Goal: Information Seeking & Learning: Learn about a topic

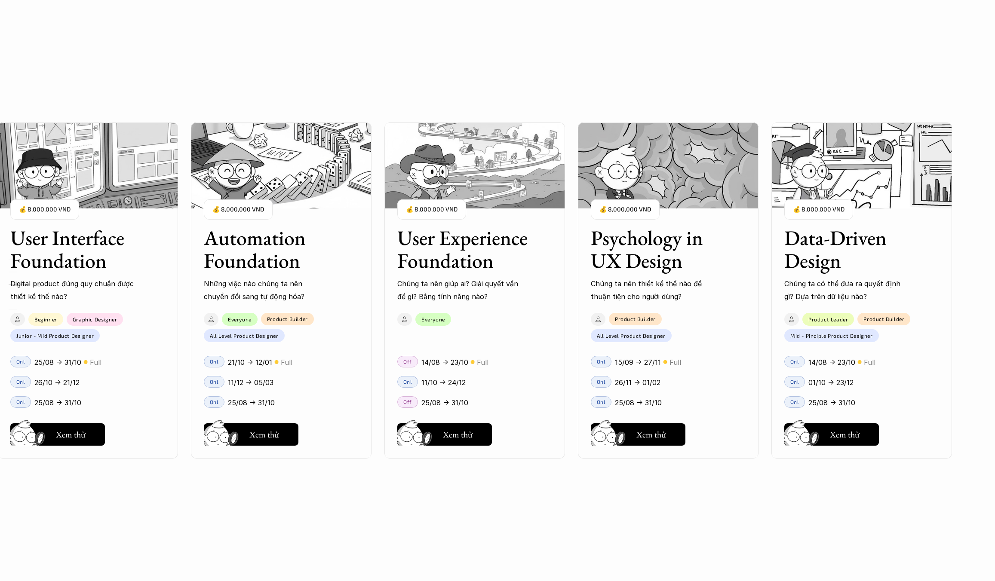
scroll to position [788, 0]
click at [283, 439] on div "User Interface Foundation Digital product đúng quy chuẩn được thiết kế thế nào?…" at bounding box center [497, 290] width 909 height 581
click at [262, 436] on div "User Interface Foundation Digital product đúng quy chuẩn được thiết kế thế nào?…" at bounding box center [497, 290] width 909 height 581
click at [440, 432] on div "User Interface Foundation Digital product đúng quy chuẩn được thiết kế thế nào?…" at bounding box center [497, 290] width 909 height 581
click at [262, 258] on div "User Interface Foundation Digital product đúng quy chuẩn được thiết kế thế nào?…" at bounding box center [497, 290] width 909 height 581
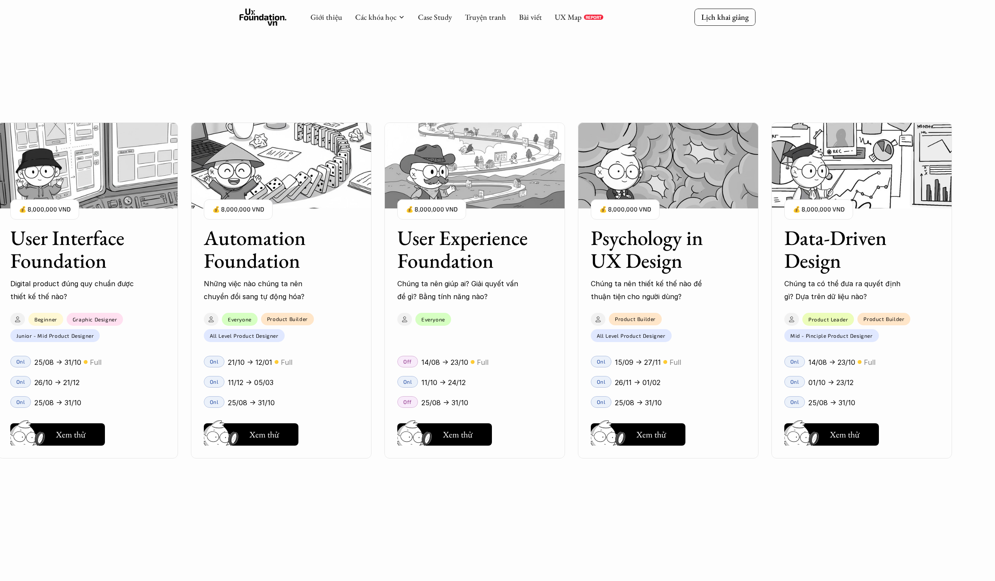
click at [57, 269] on div "01 02 03 04 05 06" at bounding box center [43, 290] width 86 height 581
click at [80, 436] on div "01 02 03 04 05 06" at bounding box center [43, 290] width 86 height 581
click at [85, 430] on div "01 02 03 04 05 06" at bounding box center [43, 290] width 86 height 581
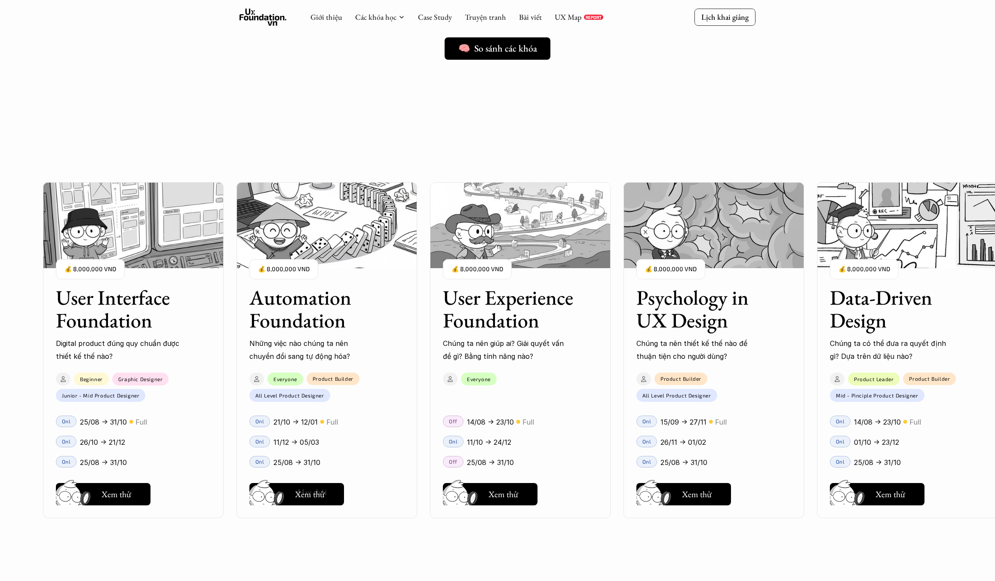
scroll to position [716, 0]
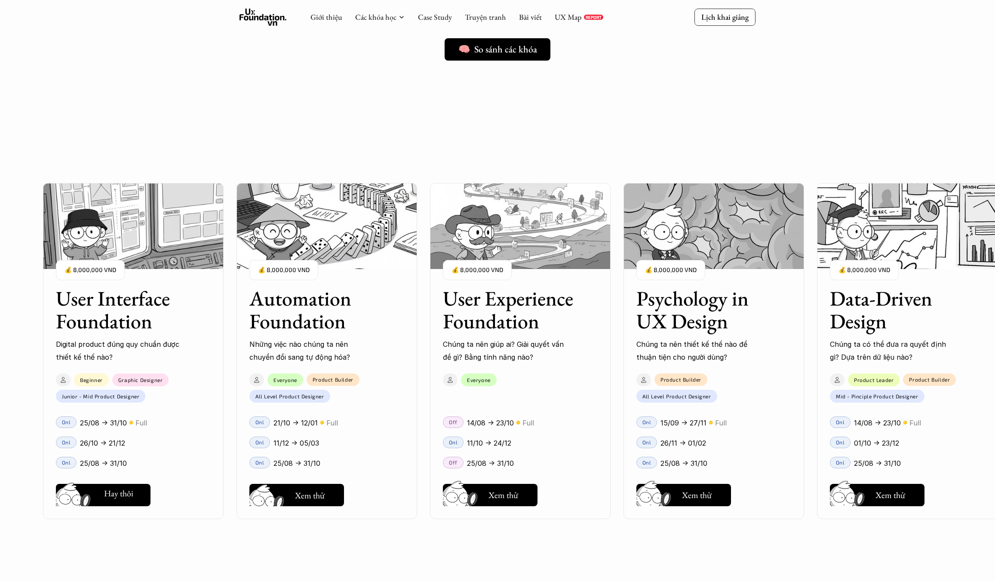
click at [272, 489] on img at bounding box center [268, 504] width 46 height 39
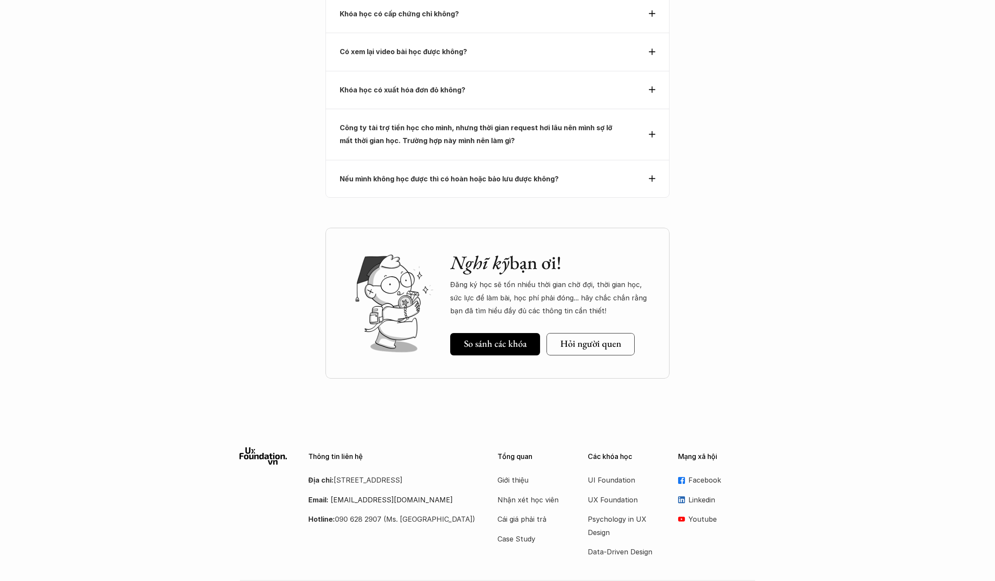
scroll to position [3277, 0]
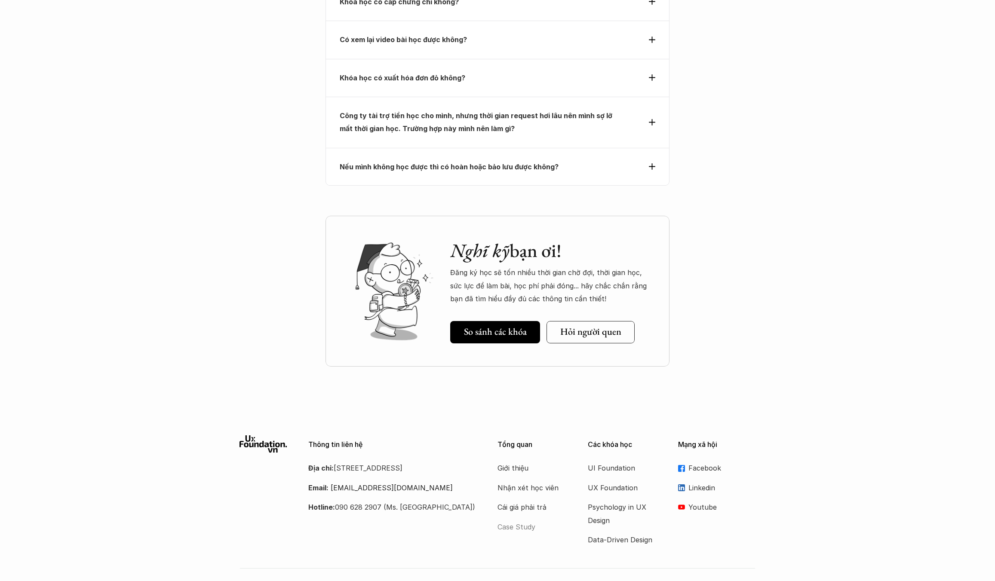
click at [511, 521] on p "Case Study" at bounding box center [532, 527] width 69 height 13
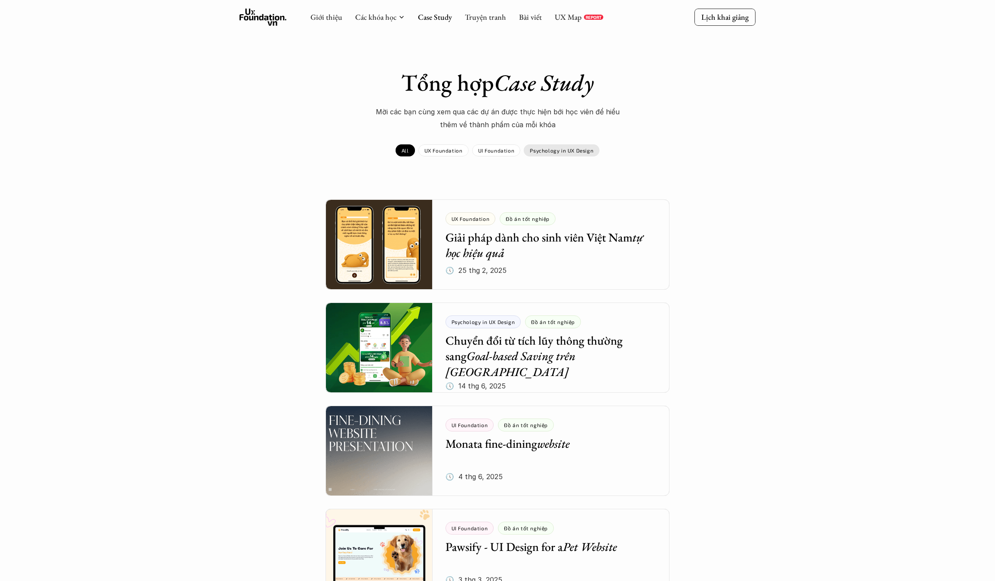
click at [561, 154] on div "Psychology in UX Design" at bounding box center [562, 150] width 76 height 12
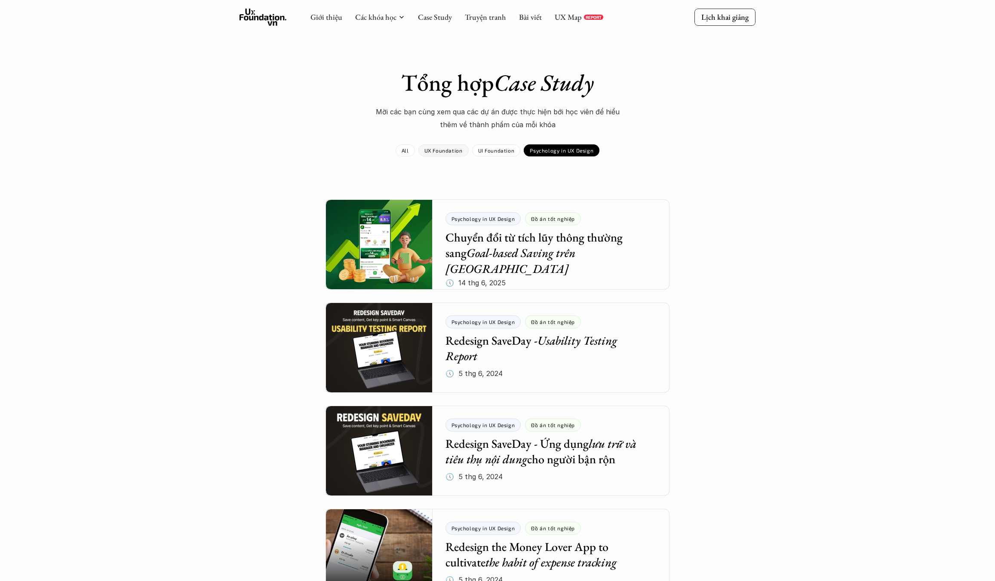
click at [421, 147] on div "UX Foundation" at bounding box center [443, 150] width 50 height 12
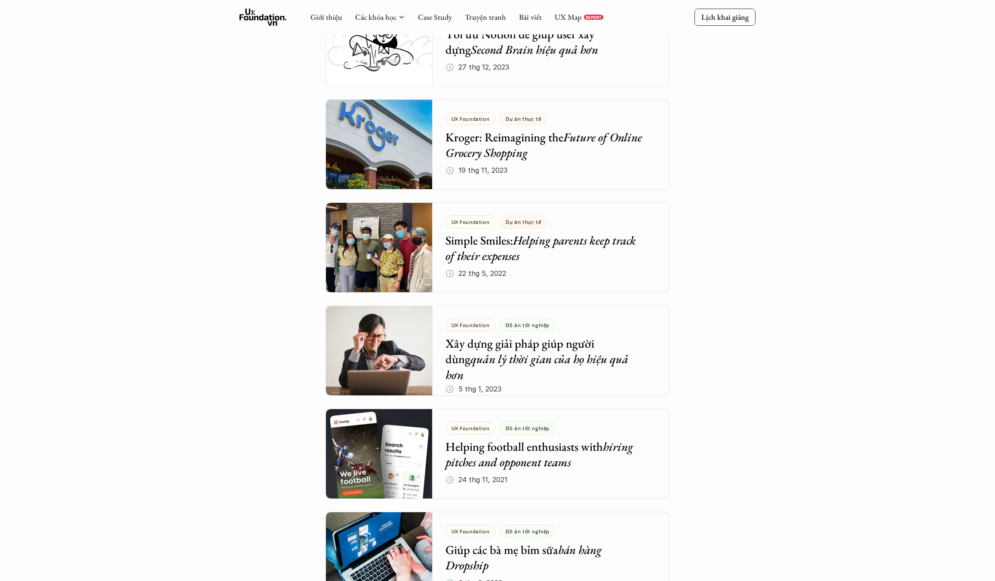
scroll to position [536, 0]
